Goal: Information Seeking & Learning: Learn about a topic

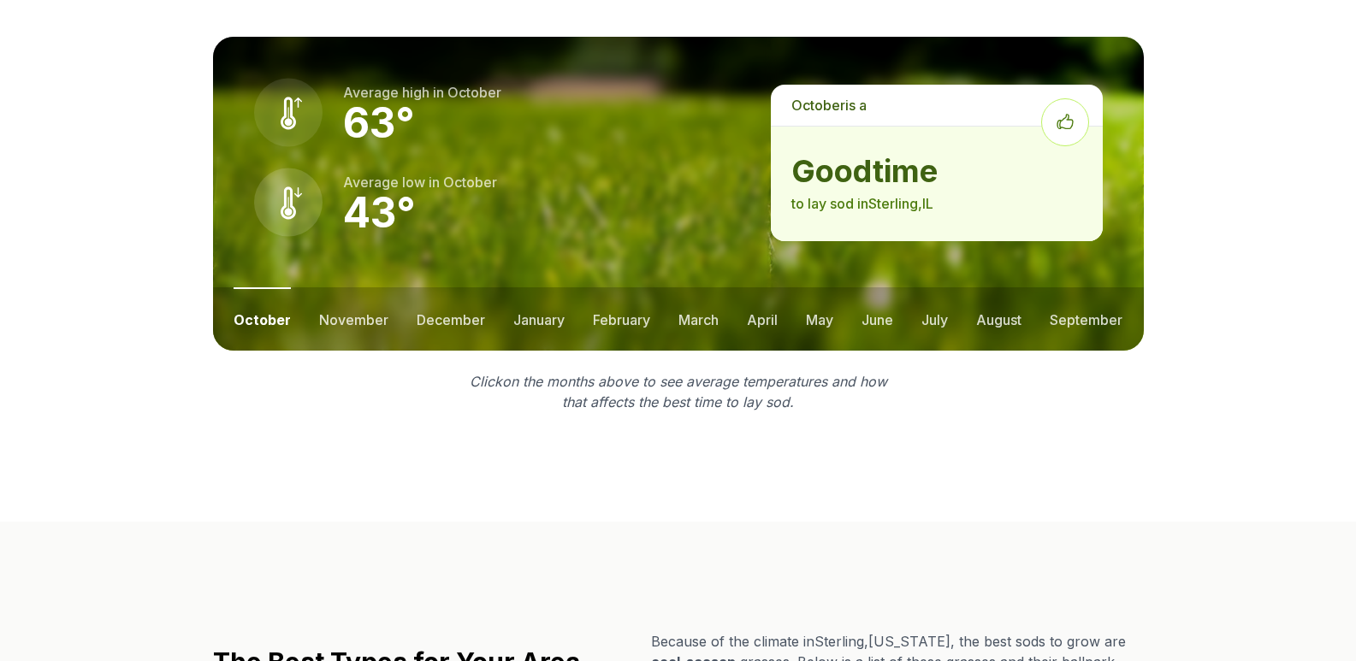
scroll to position [2567, 0]
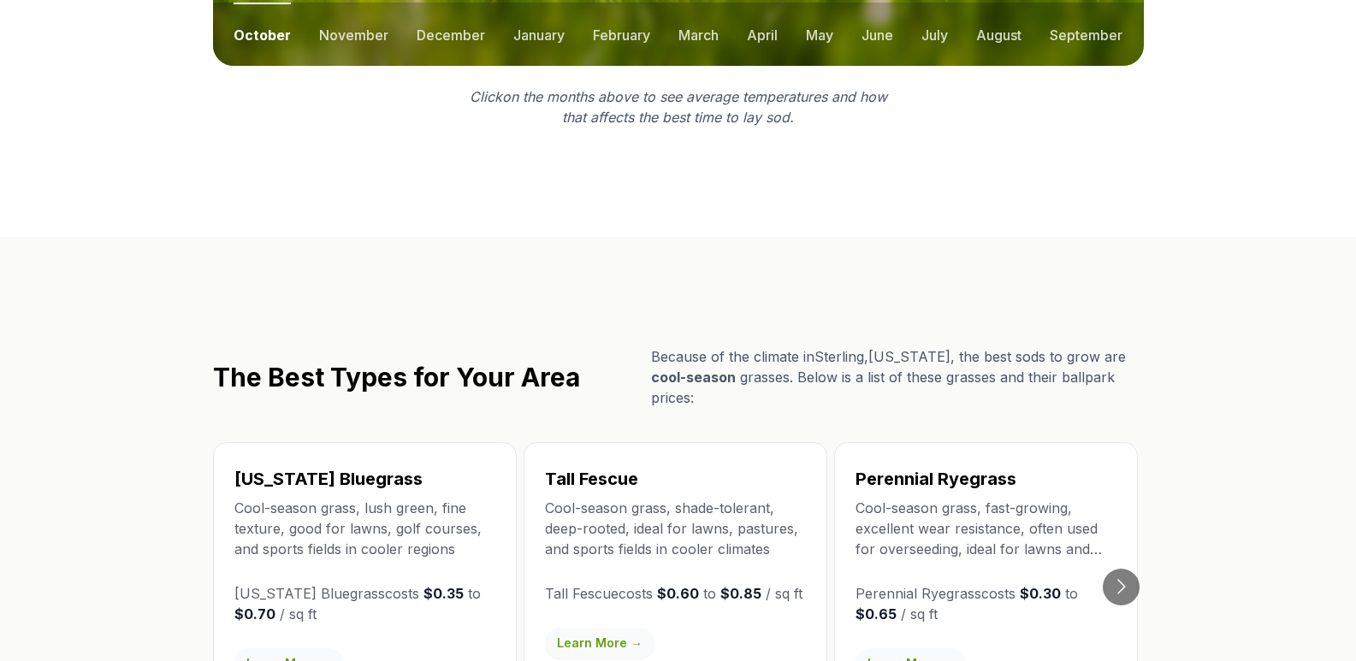
click at [303, 649] on link "Learn More →" at bounding box center [289, 664] width 110 height 31
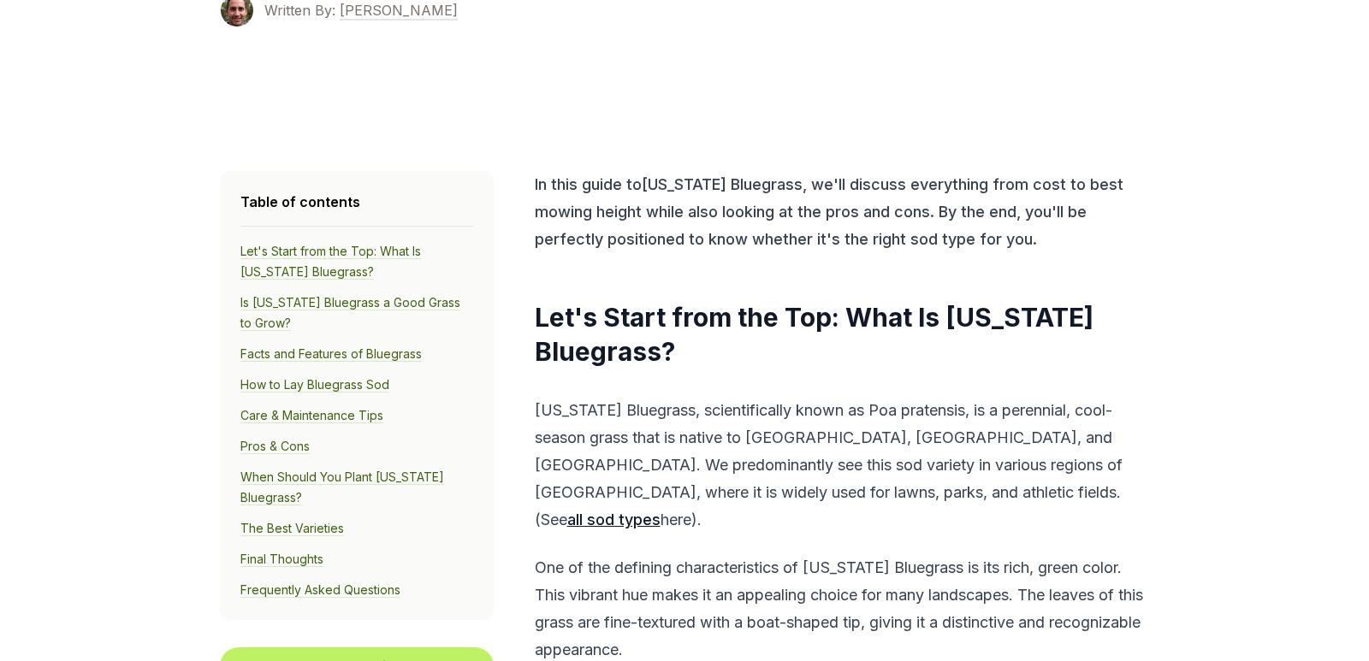
scroll to position [513, 0]
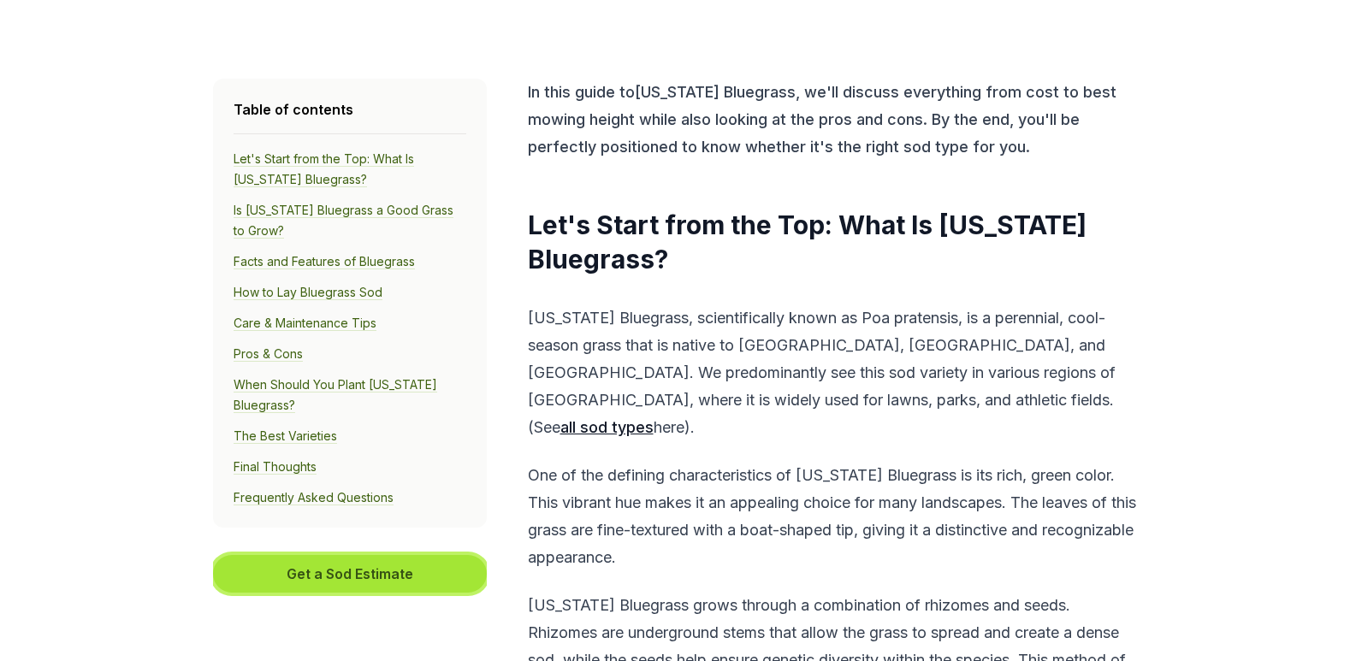
click at [371, 581] on button "Get a Sod Estimate" at bounding box center [350, 574] width 274 height 38
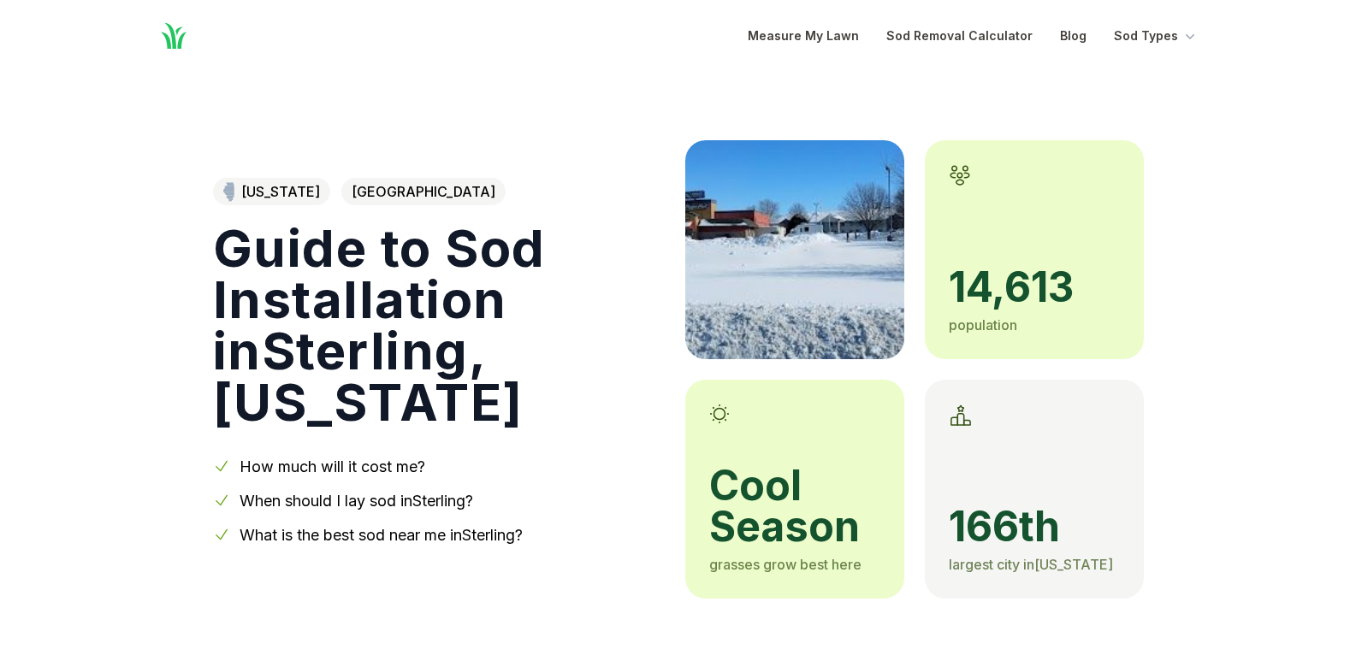
click at [378, 458] on link "How much will it cost me?" at bounding box center [333, 467] width 186 height 18
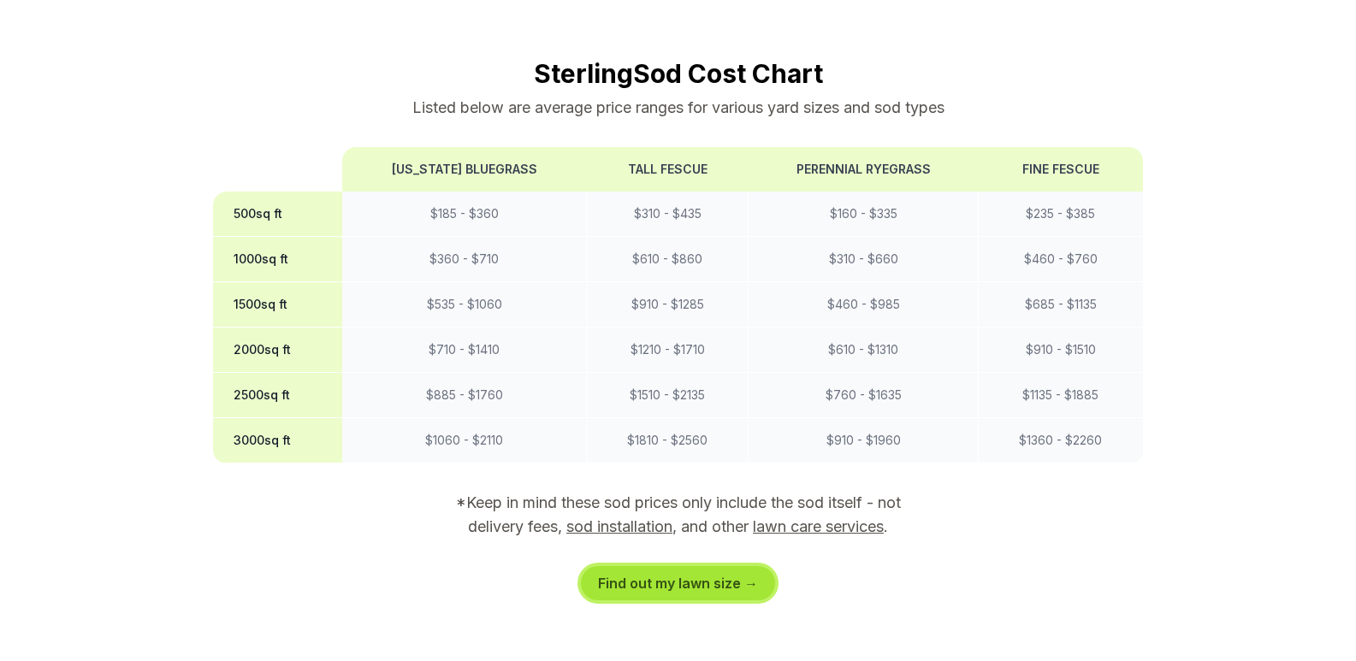
click at [708, 566] on link "Find out my lawn size →" at bounding box center [678, 583] width 194 height 34
